Goal: Manage account settings

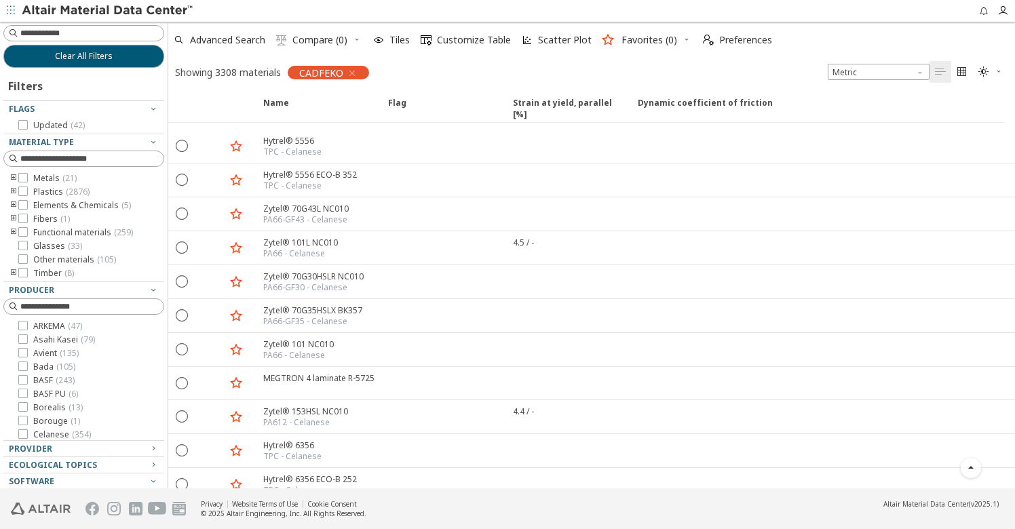
scroll to position [340, 0]
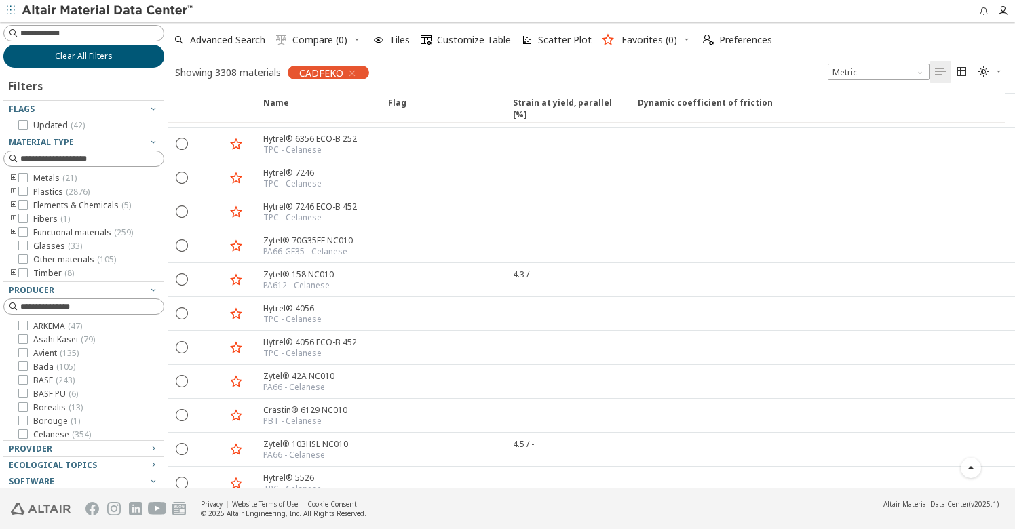
click at [78, 56] on span "Clear All Filters" at bounding box center [84, 56] width 58 height 11
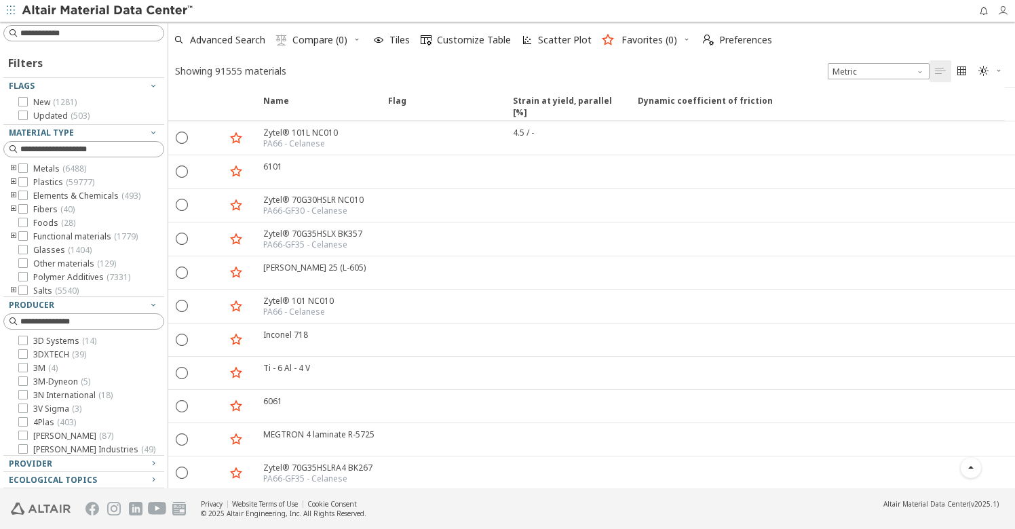
click at [1003, 8] on icon "button" at bounding box center [1002, 10] width 11 height 11
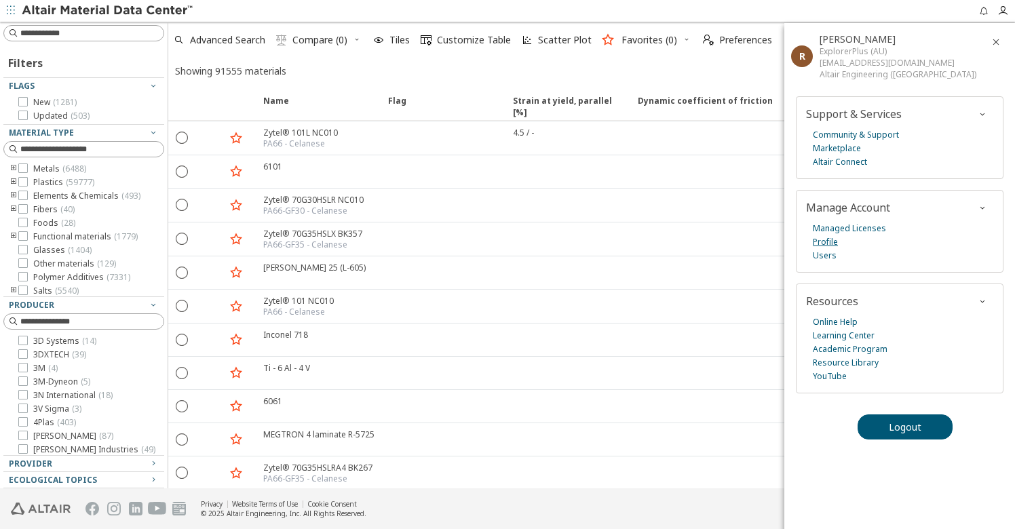
click at [834, 241] on link "Profile" at bounding box center [824, 242] width 25 height 14
click at [994, 39] on icon "button" at bounding box center [995, 42] width 11 height 11
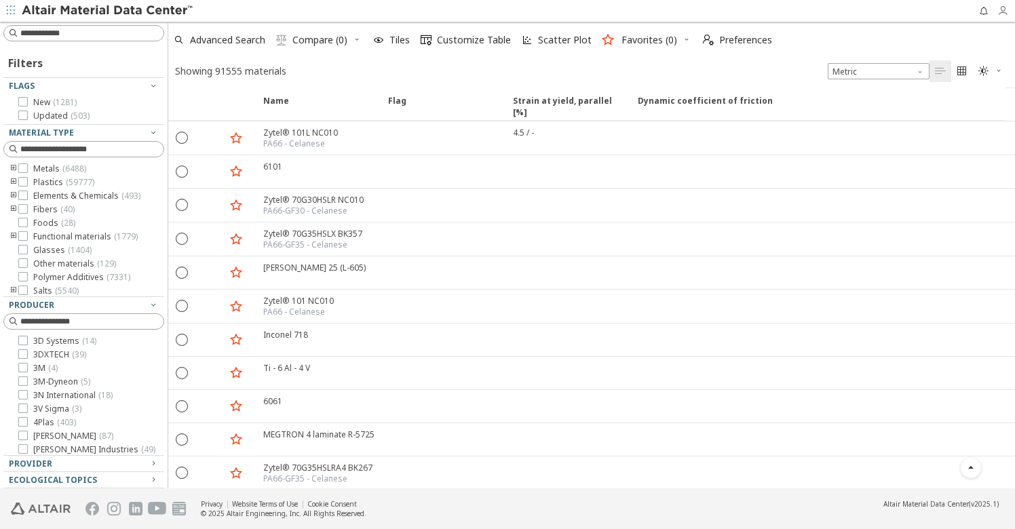
click at [1005, 9] on icon "button" at bounding box center [1002, 10] width 11 height 11
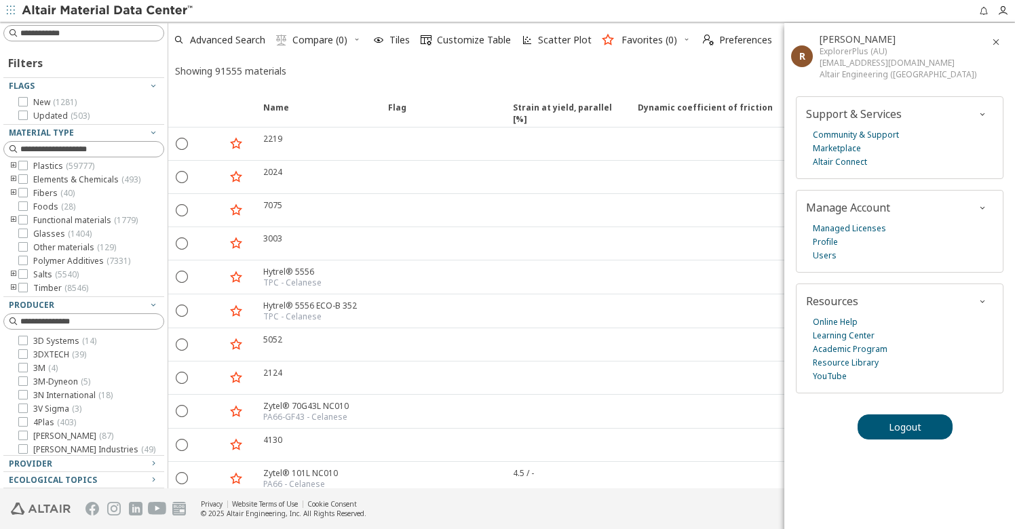
click at [996, 37] on icon "button" at bounding box center [995, 42] width 11 height 11
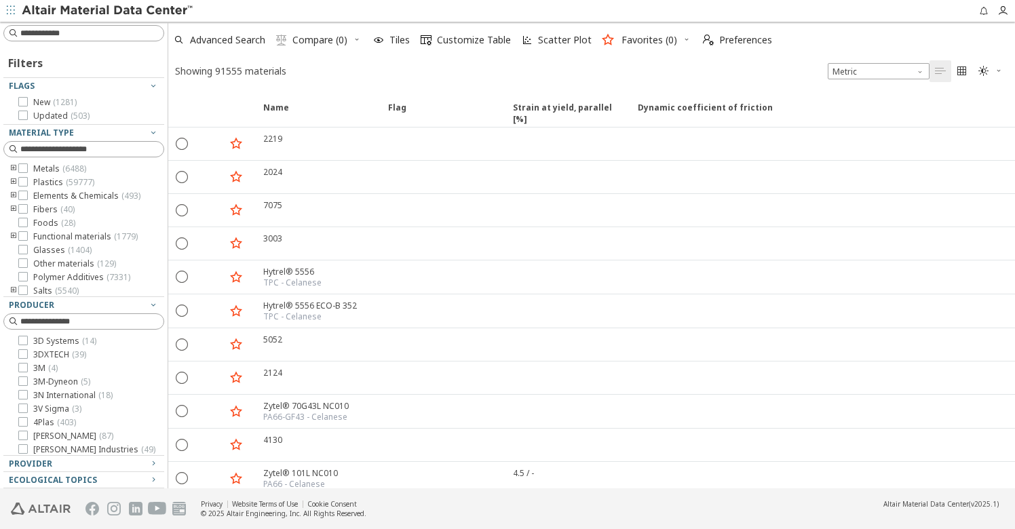
click at [984, 75] on icon "" at bounding box center [983, 71] width 11 height 11
click at [921, 130] on span "Dark" at bounding box center [946, 137] width 109 height 22
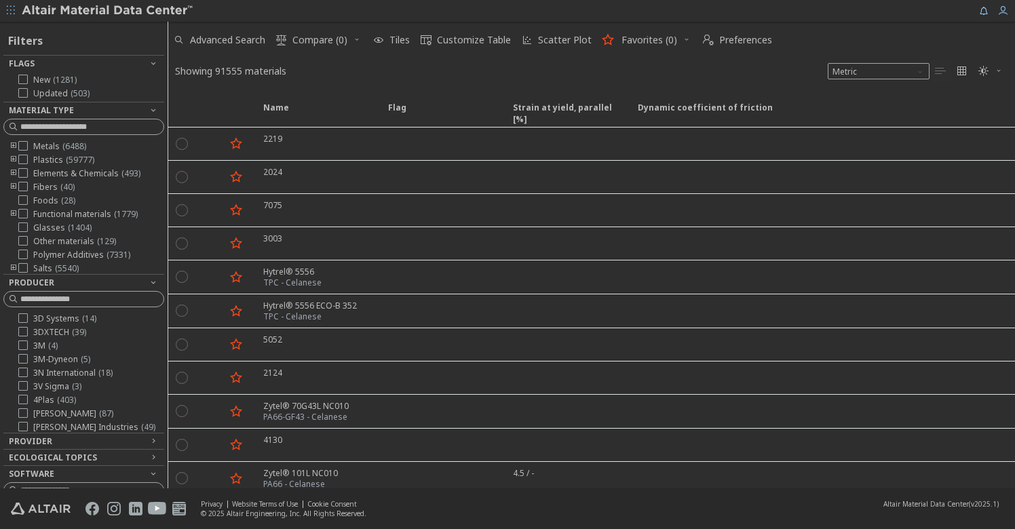
click at [957, 76] on icon "" at bounding box center [961, 71] width 11 height 11
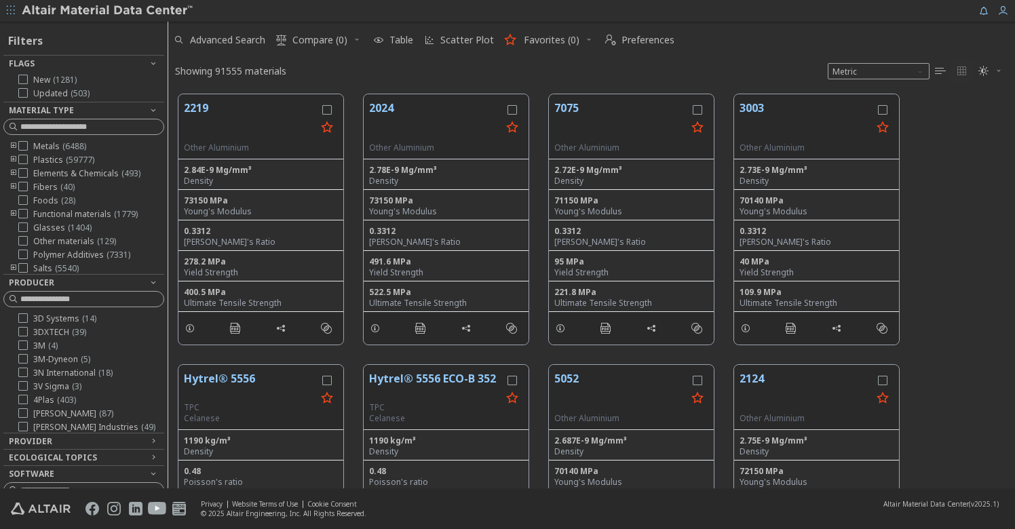
scroll to position [394, 838]
click at [621, 40] on span "Preferences" at bounding box center [647, 39] width 53 height 9
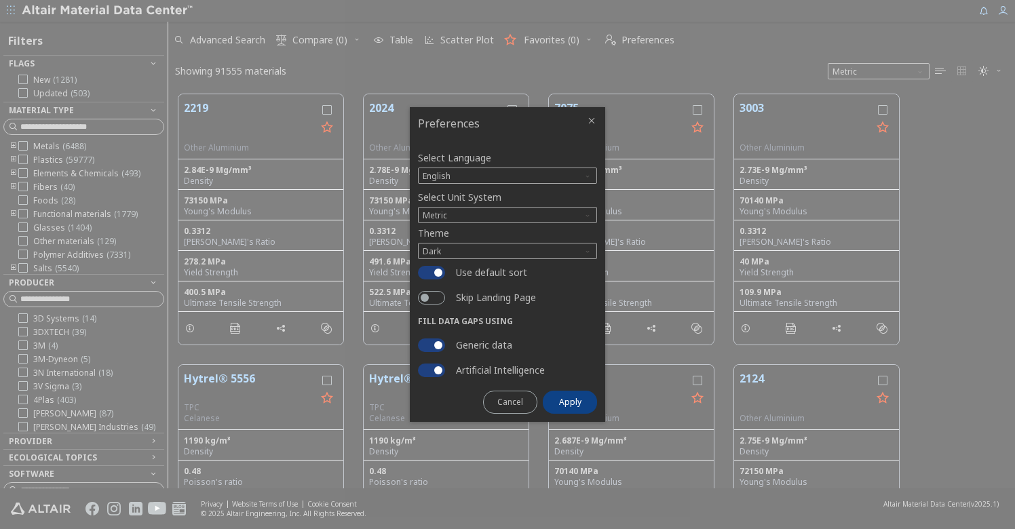
click at [592, 121] on icon "Close" at bounding box center [591, 120] width 11 height 11
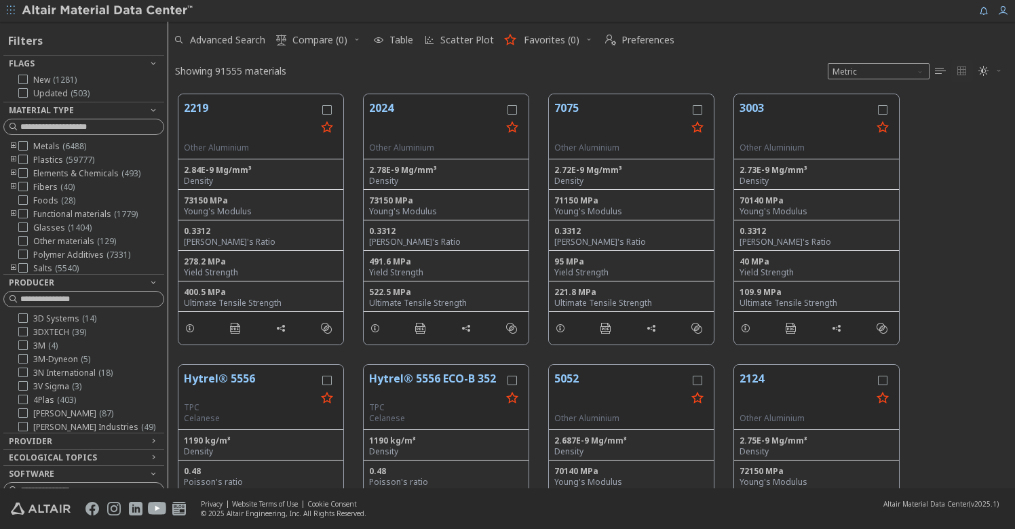
click at [994, 72] on span "" at bounding box center [990, 71] width 30 height 22
click at [953, 100] on span "Light" at bounding box center [946, 94] width 109 height 22
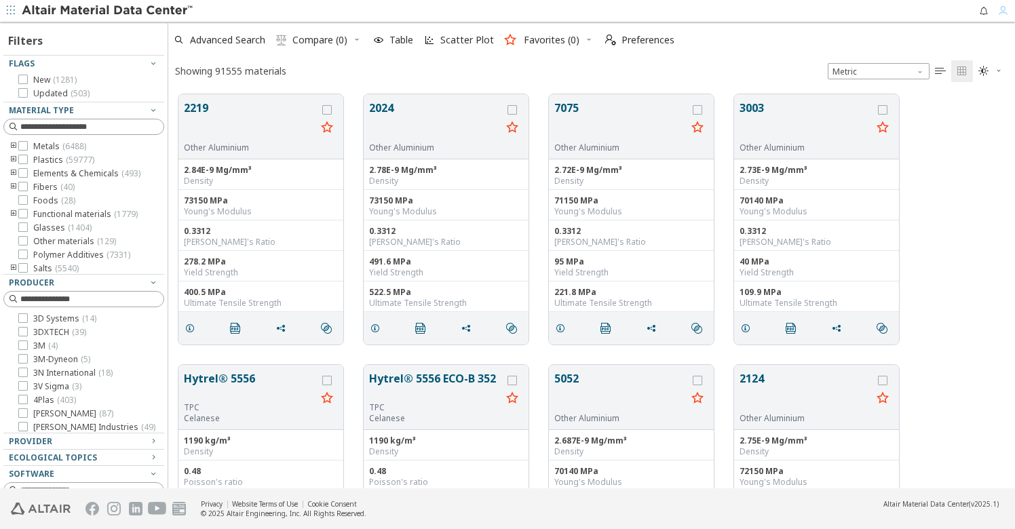
scroll to position [404, 846]
click at [607, 39] on icon "" at bounding box center [610, 40] width 11 height 11
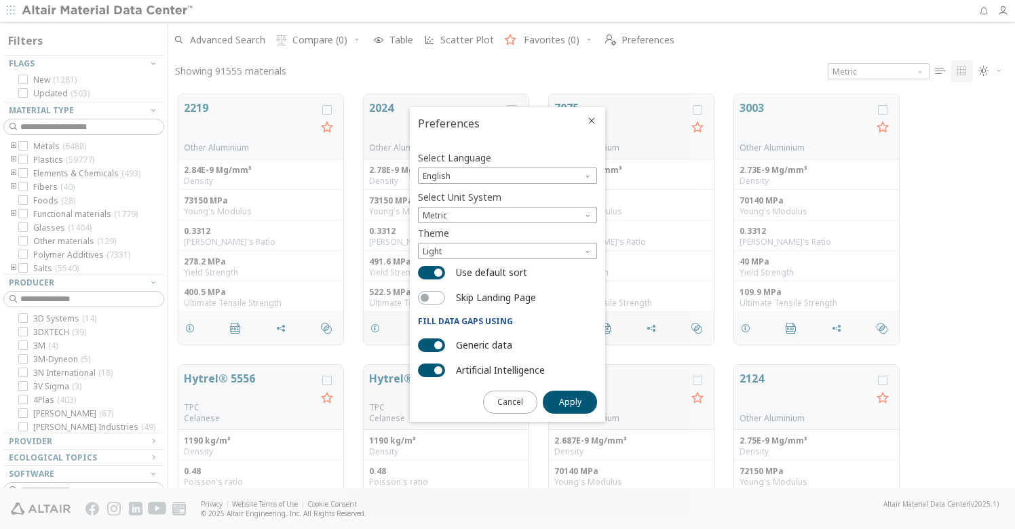
click at [589, 121] on icon "Close" at bounding box center [591, 120] width 11 height 11
